Goal: Navigation & Orientation: Find specific page/section

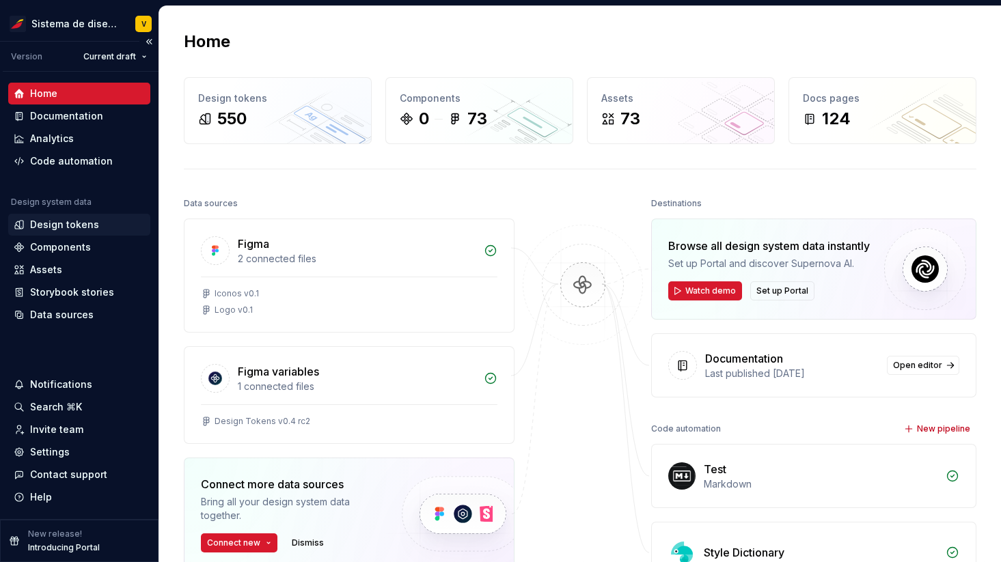
click at [52, 225] on div "Design tokens" at bounding box center [64, 225] width 69 height 14
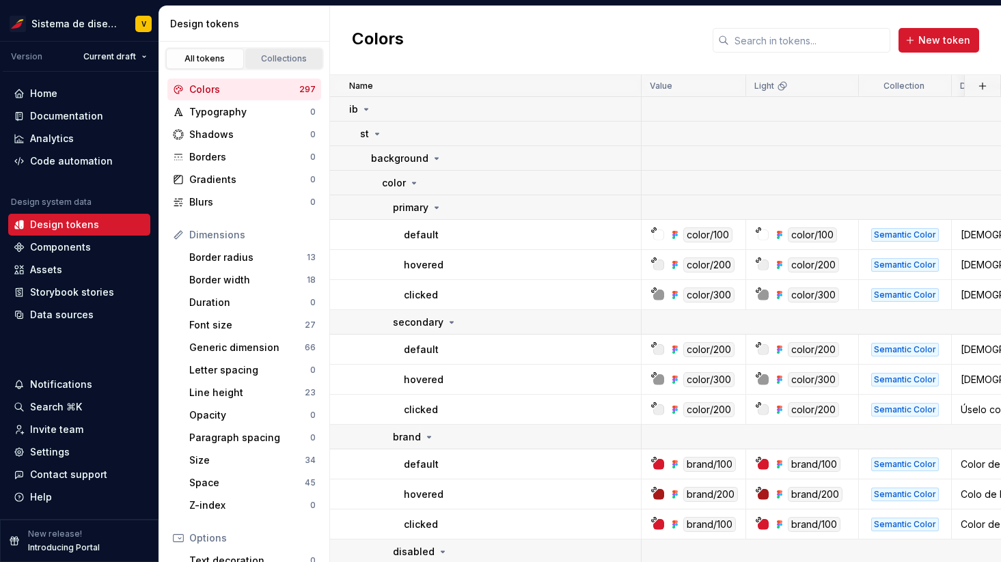
click at [278, 64] on div "Collections" at bounding box center [284, 58] width 68 height 11
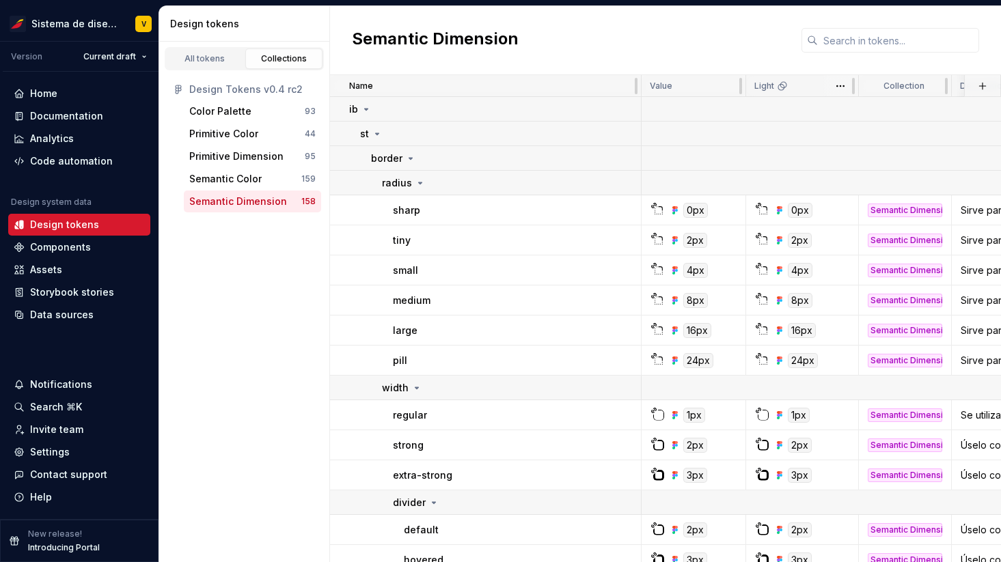
click at [804, 85] on div "Light" at bounding box center [803, 86] width 96 height 11
click at [841, 85] on html "Sistema de diseño Iberia V Version Current draft Home Documentation Analytics C…" at bounding box center [500, 281] width 1001 height 562
click at [729, 53] on html "Sistema de diseño Iberia V Version Current draft Home Documentation Analytics C…" at bounding box center [500, 281] width 1001 height 562
